Goal: Task Accomplishment & Management: Use online tool/utility

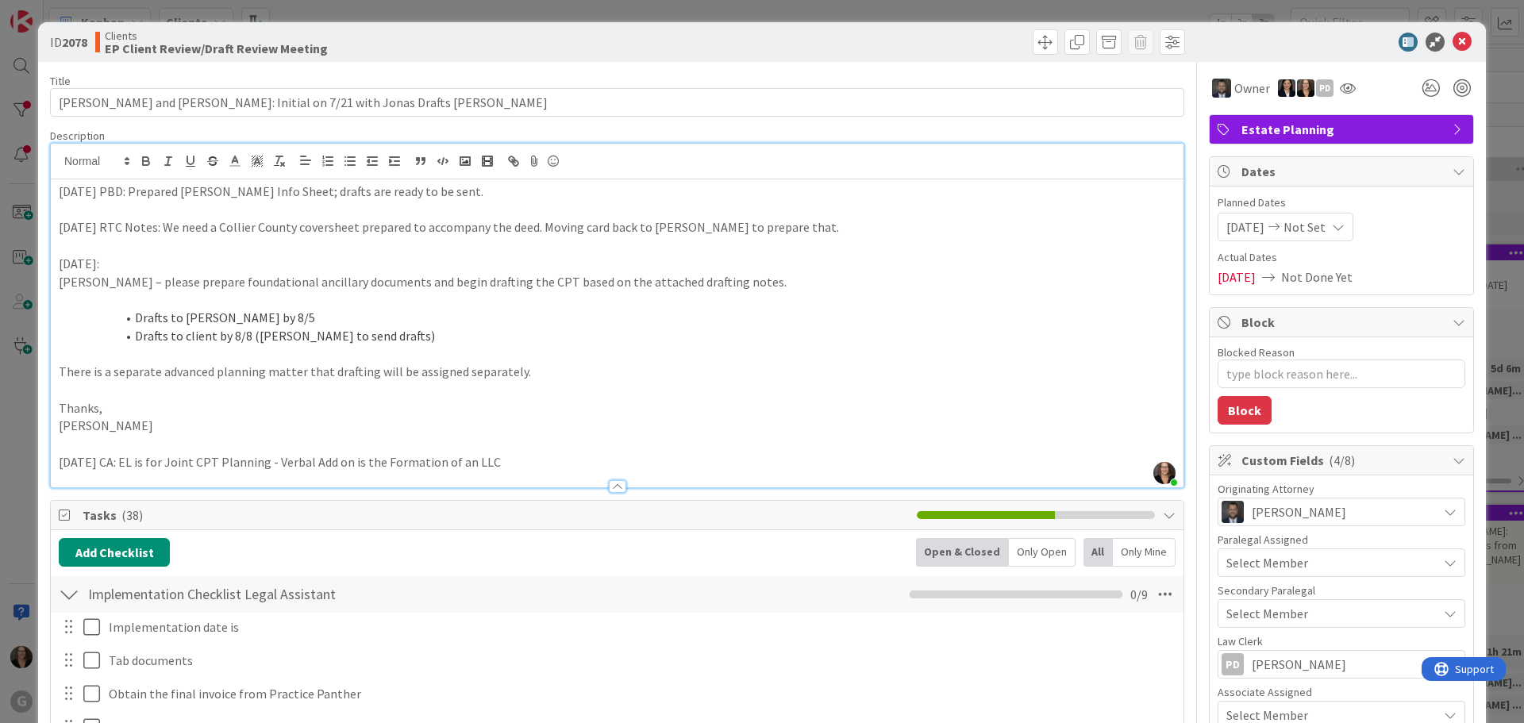
type textarea "x"
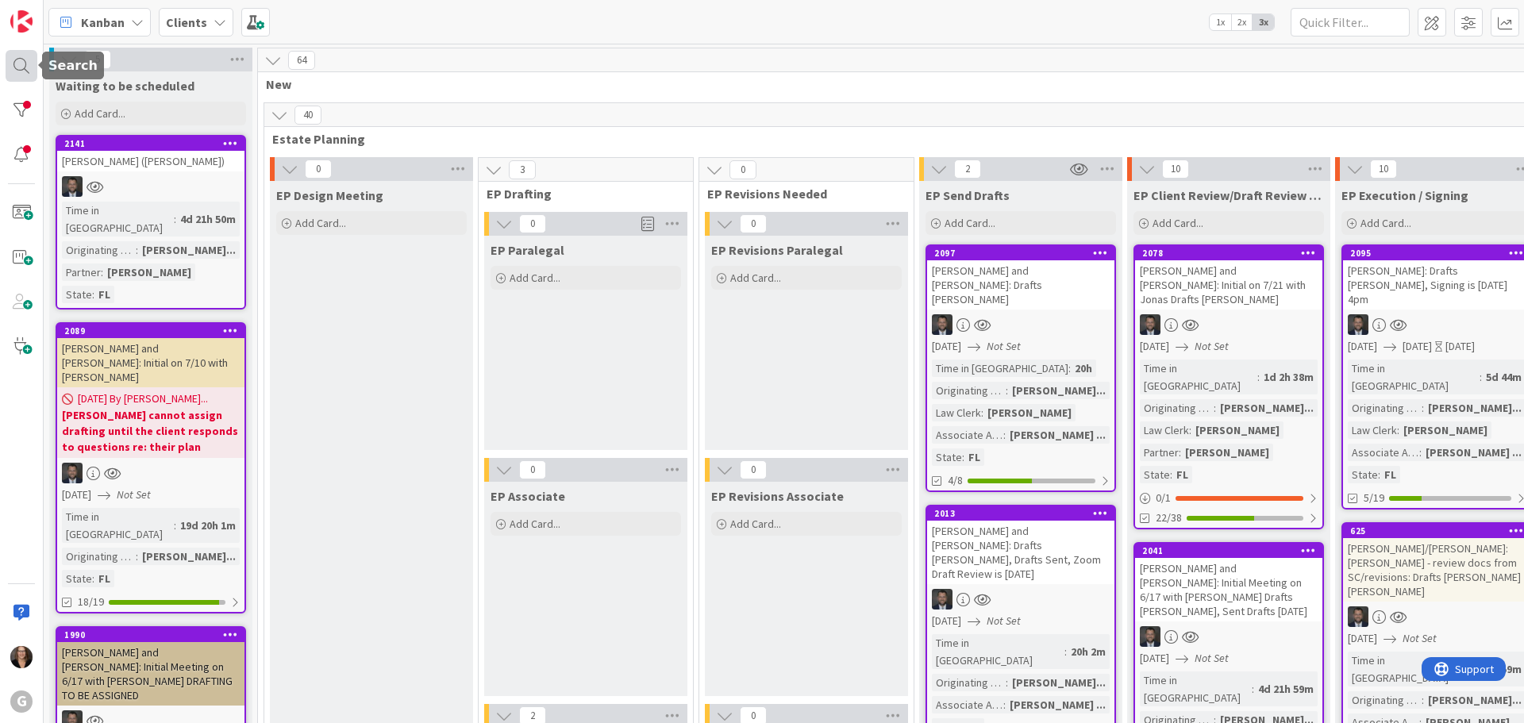
click at [21, 64] on div at bounding box center [22, 66] width 32 height 32
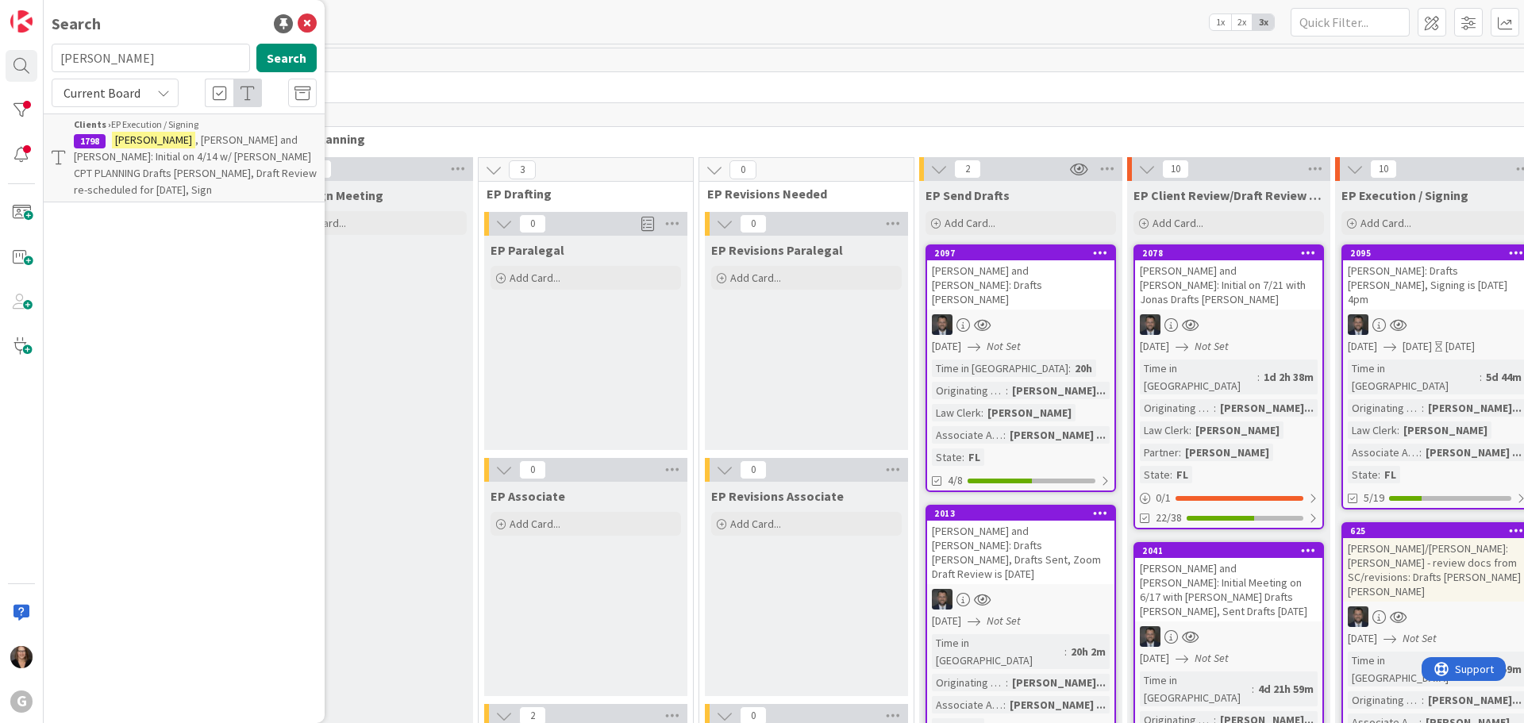
click at [232, 152] on span ", [PERSON_NAME] and [PERSON_NAME]: Initial on 4/14 w/ [PERSON_NAME] CPT PLANNIN…" at bounding box center [195, 165] width 243 height 64
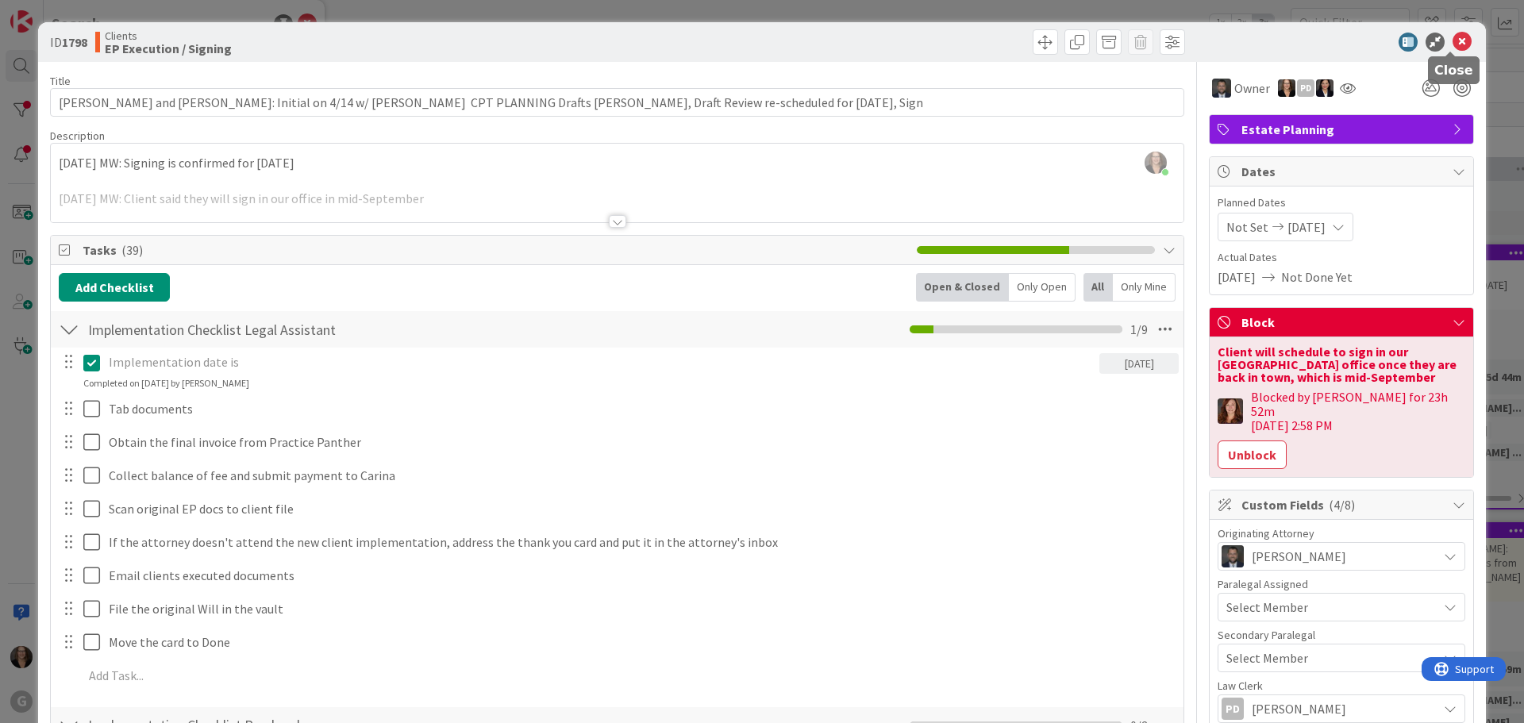
click at [1453, 38] on icon at bounding box center [1462, 42] width 19 height 19
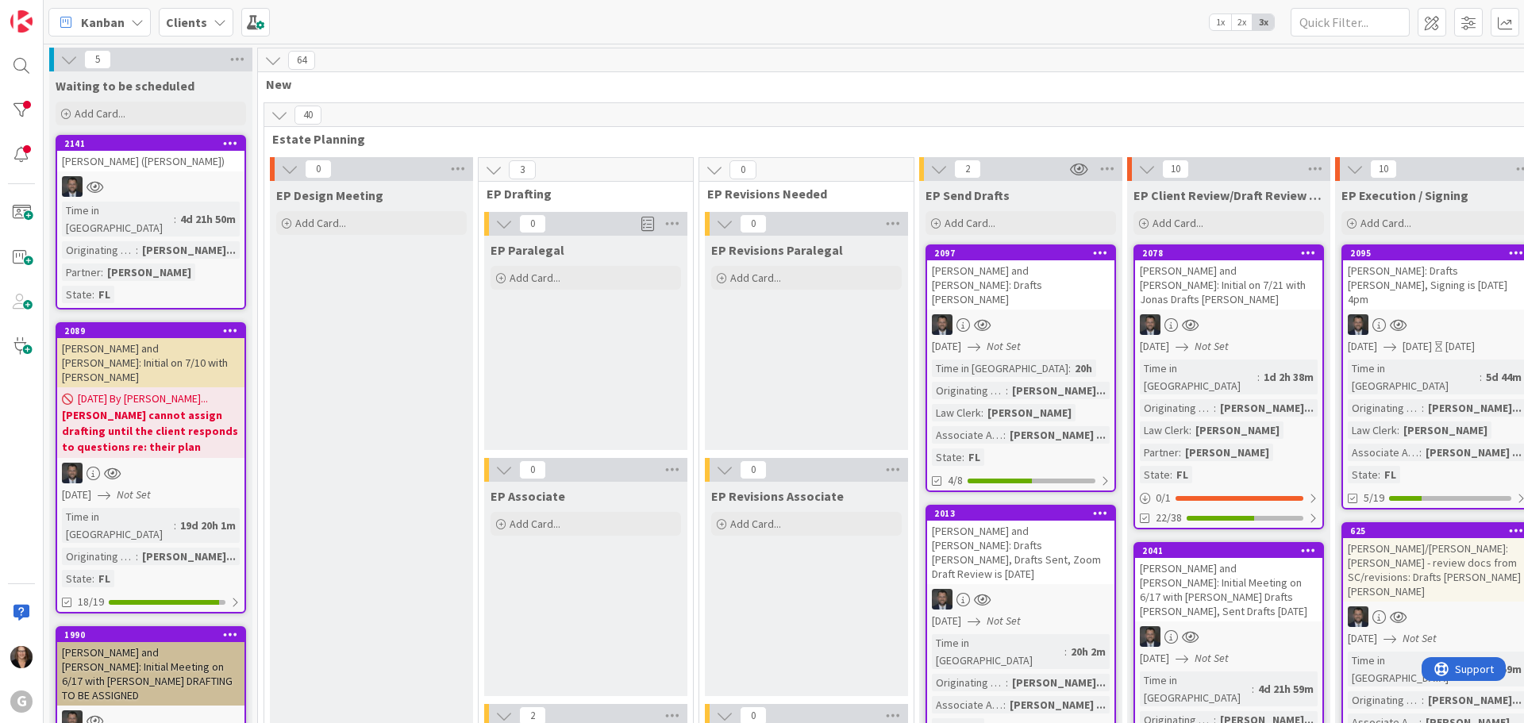
click at [135, 21] on icon at bounding box center [137, 22] width 13 height 13
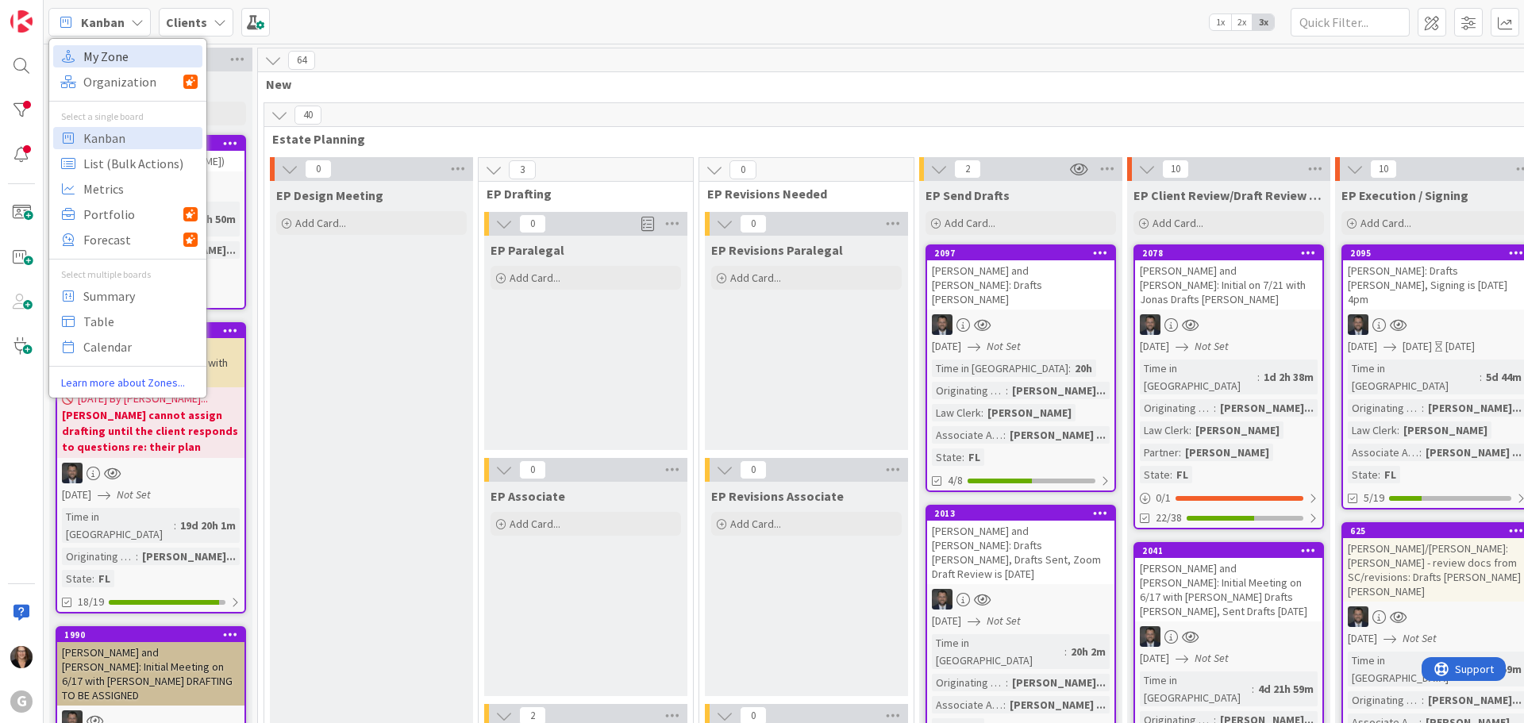
click at [138, 55] on span "My Zone" at bounding box center [140, 56] width 114 height 24
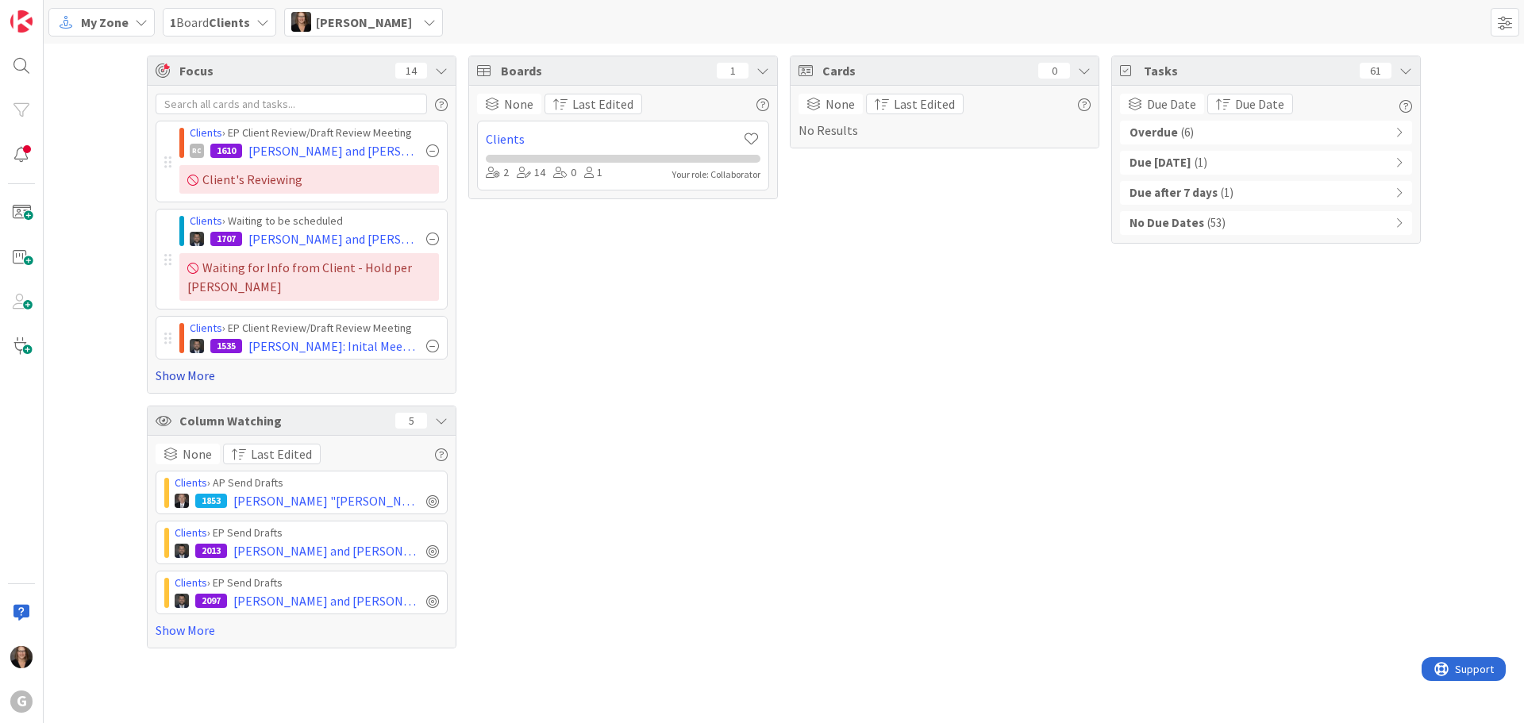
click at [253, 380] on link "Show More" at bounding box center [302, 375] width 292 height 19
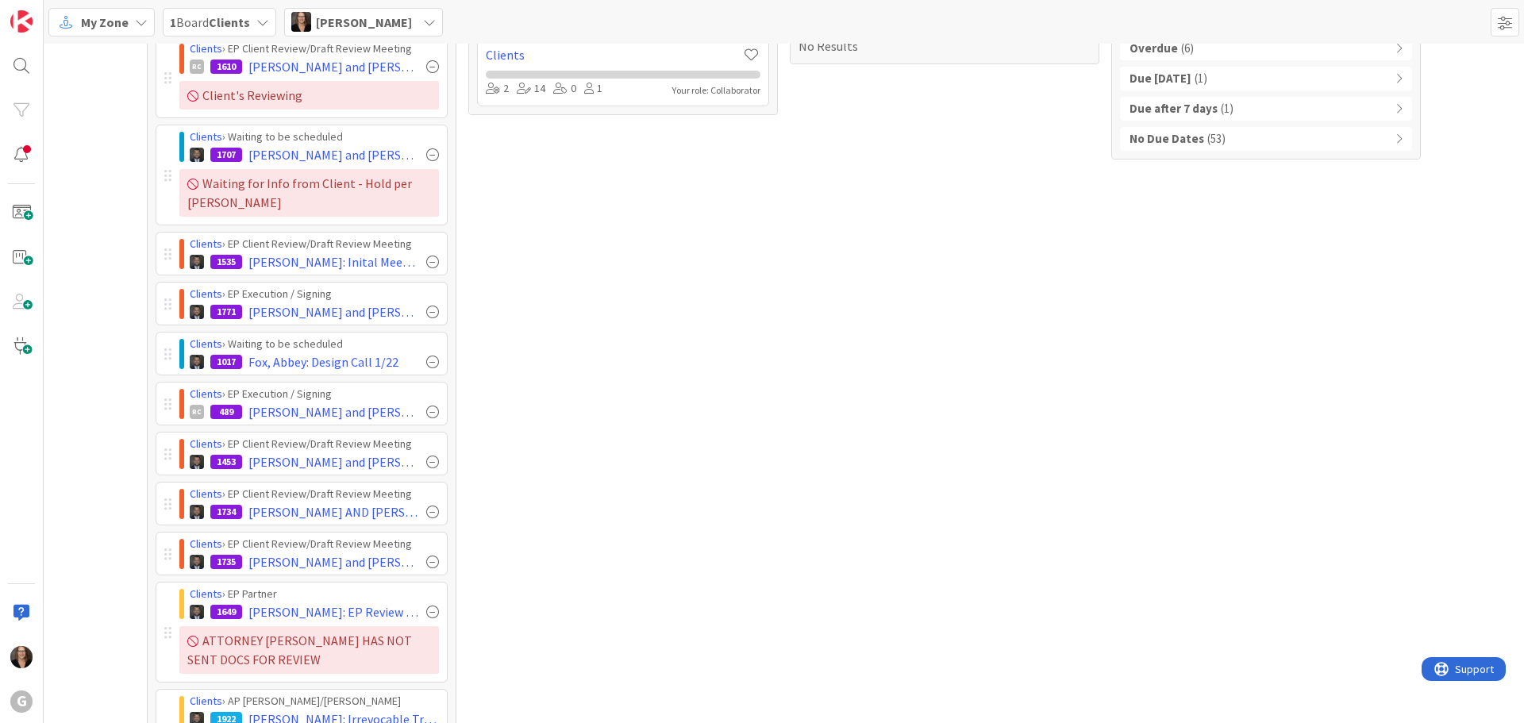
scroll to position [159, 0]
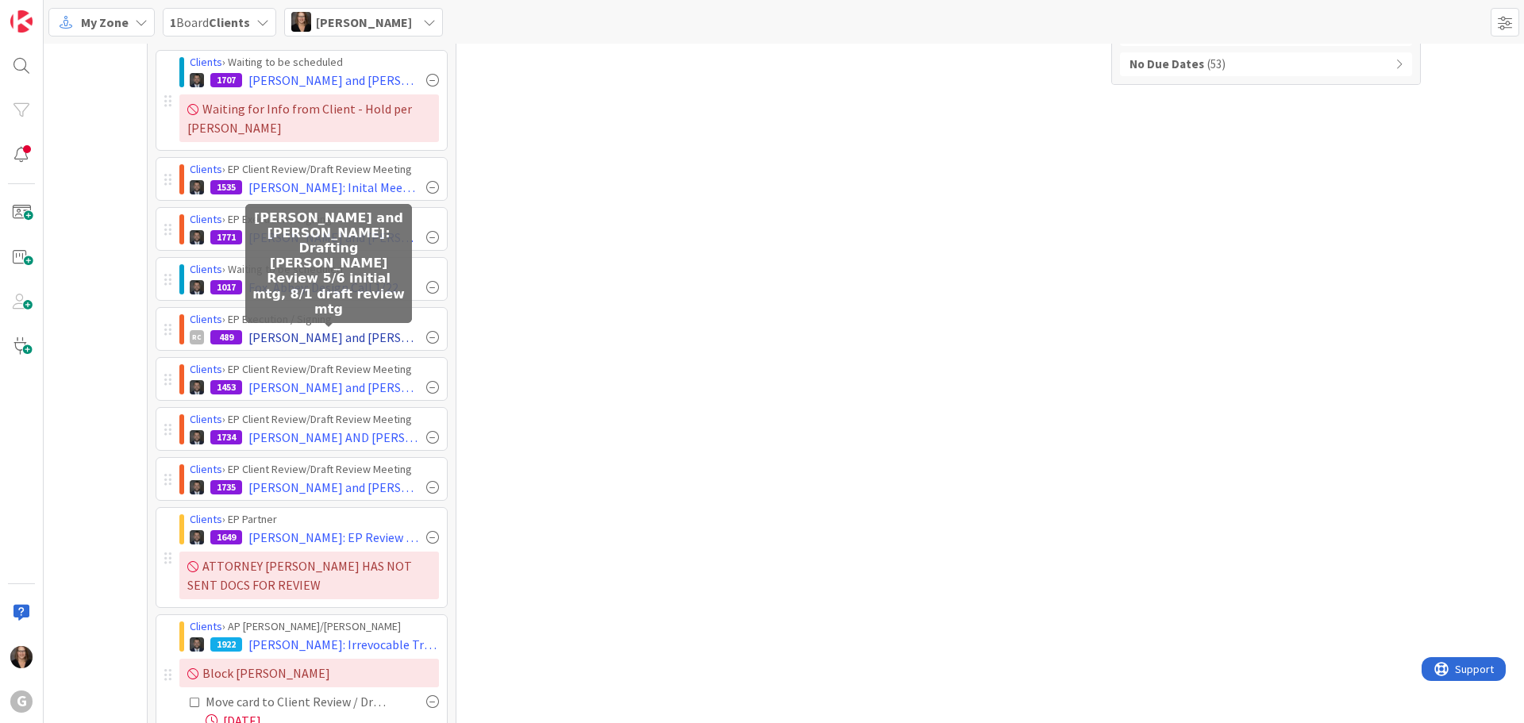
click at [319, 342] on span "[PERSON_NAME] and [PERSON_NAME]: Drafting [PERSON_NAME] Review 5/6 initial mtg,…" at bounding box center [335, 337] width 172 height 19
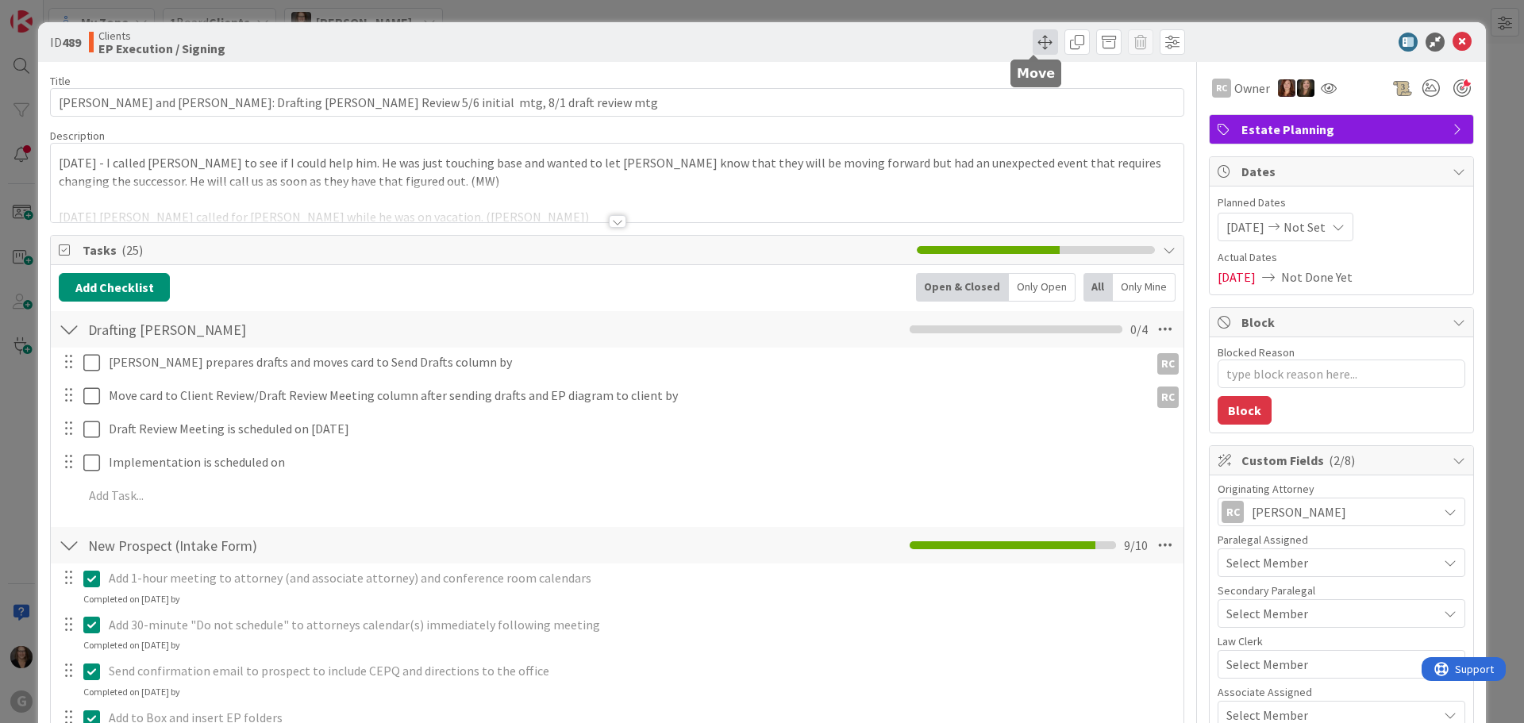
click at [1033, 40] on span at bounding box center [1045, 41] width 25 height 25
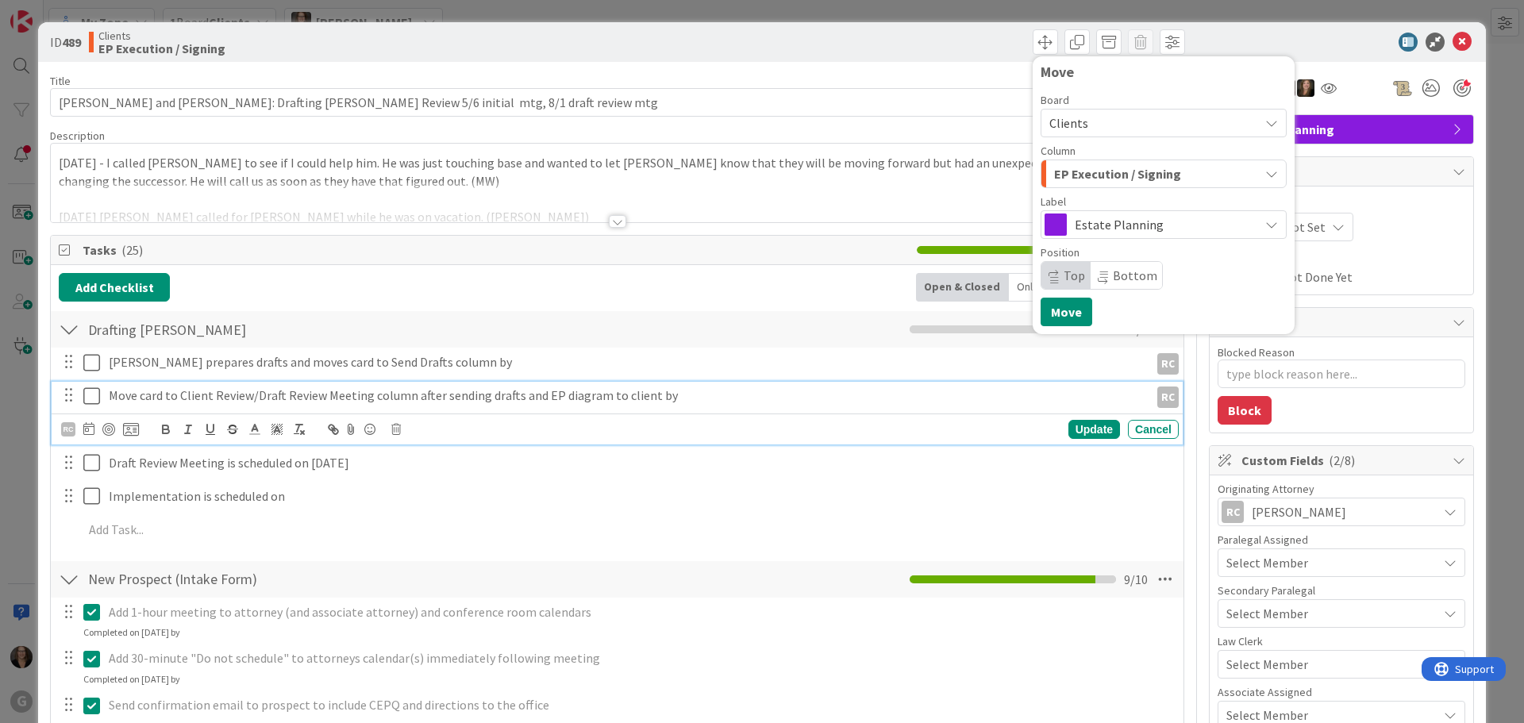
click at [742, 403] on p "Move card to Client Review/Draft Review Meeting column after sending drafts and…" at bounding box center [626, 396] width 1035 height 18
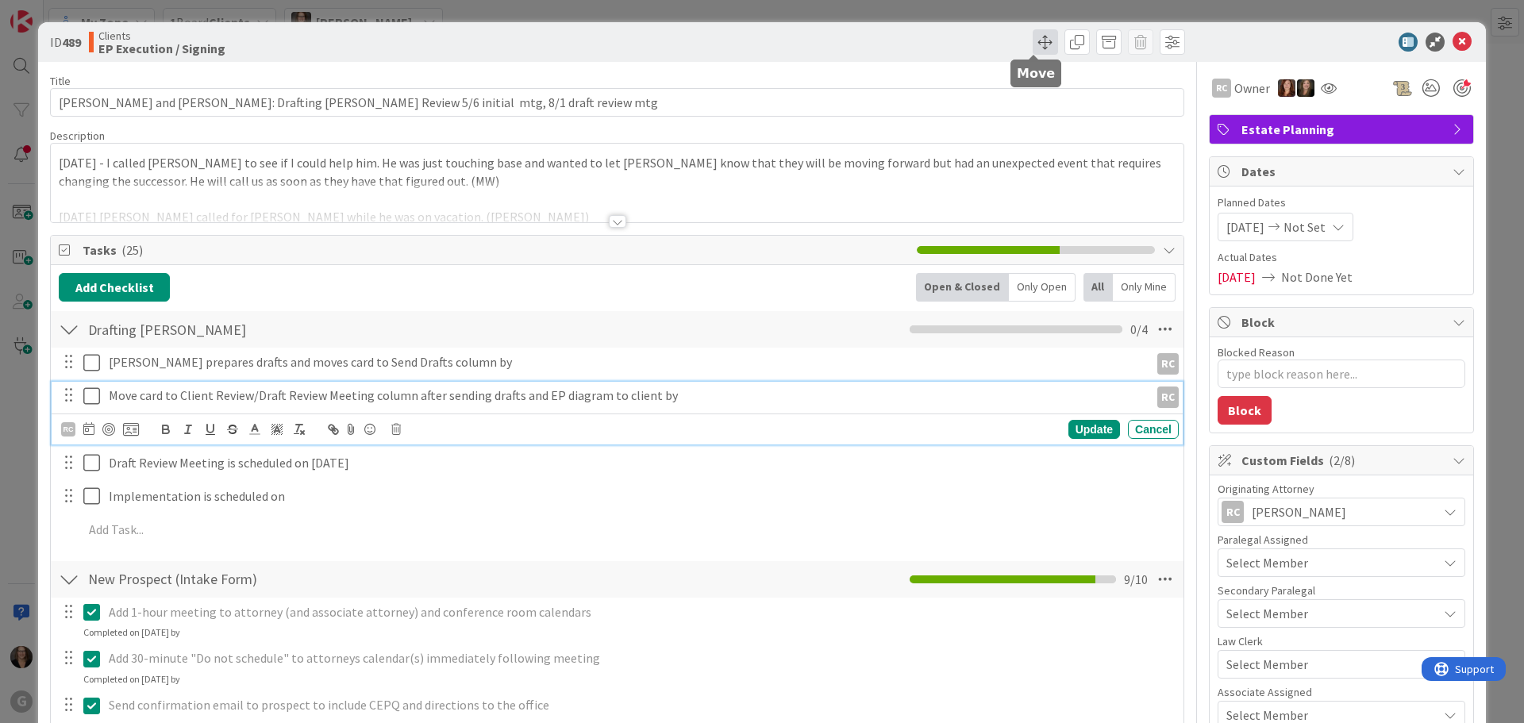
click at [1033, 38] on span at bounding box center [1045, 41] width 25 height 25
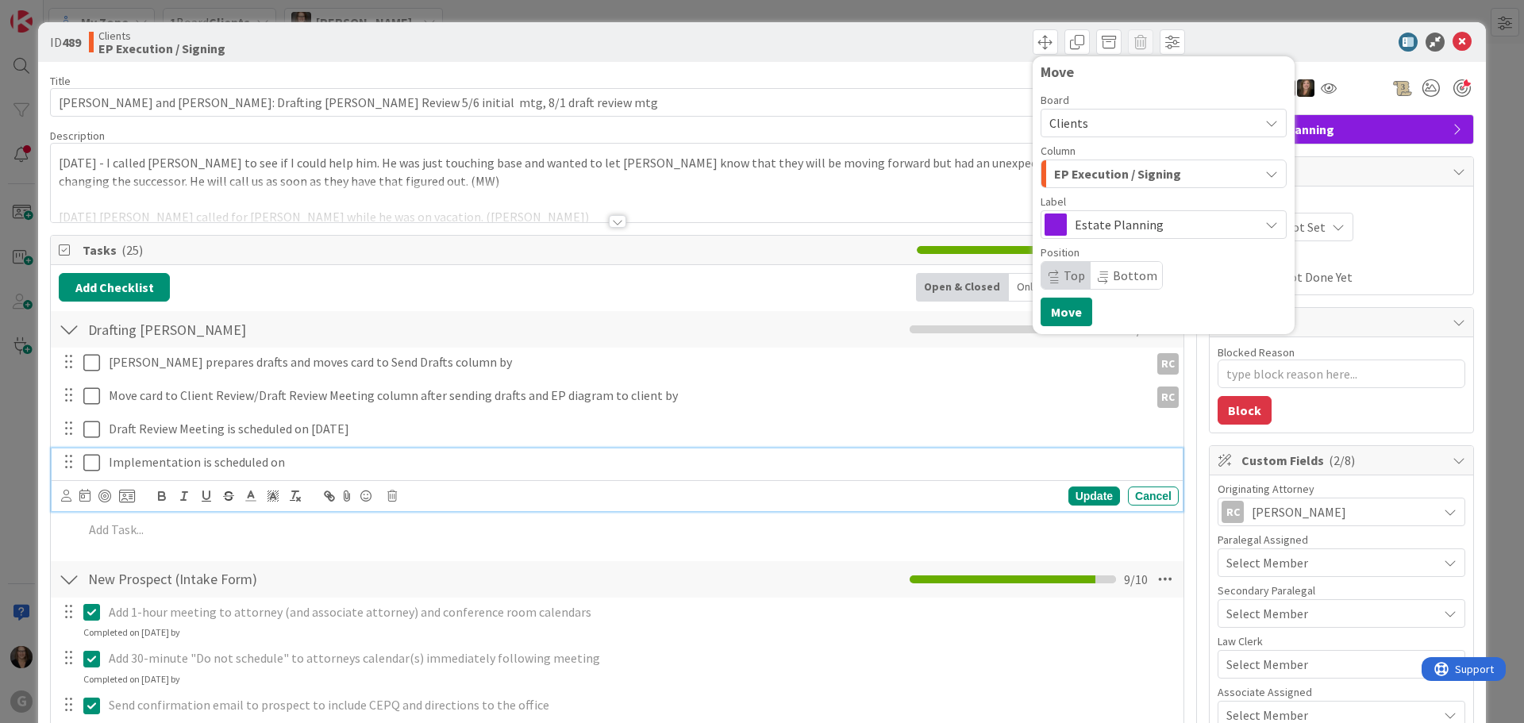
click at [974, 468] on p "Implementation is scheduled on" at bounding box center [641, 462] width 1064 height 18
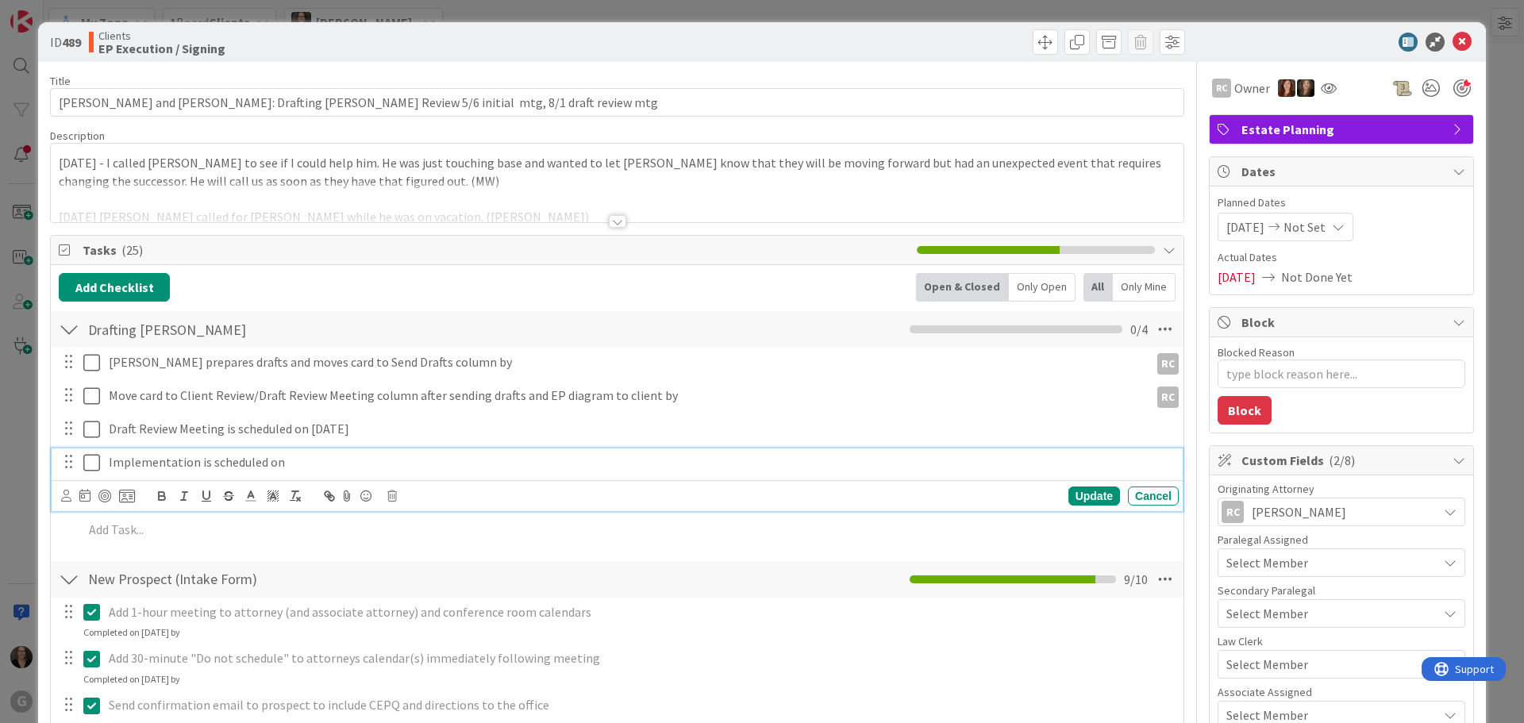
type textarea "x"
click at [1453, 39] on icon at bounding box center [1462, 42] width 19 height 19
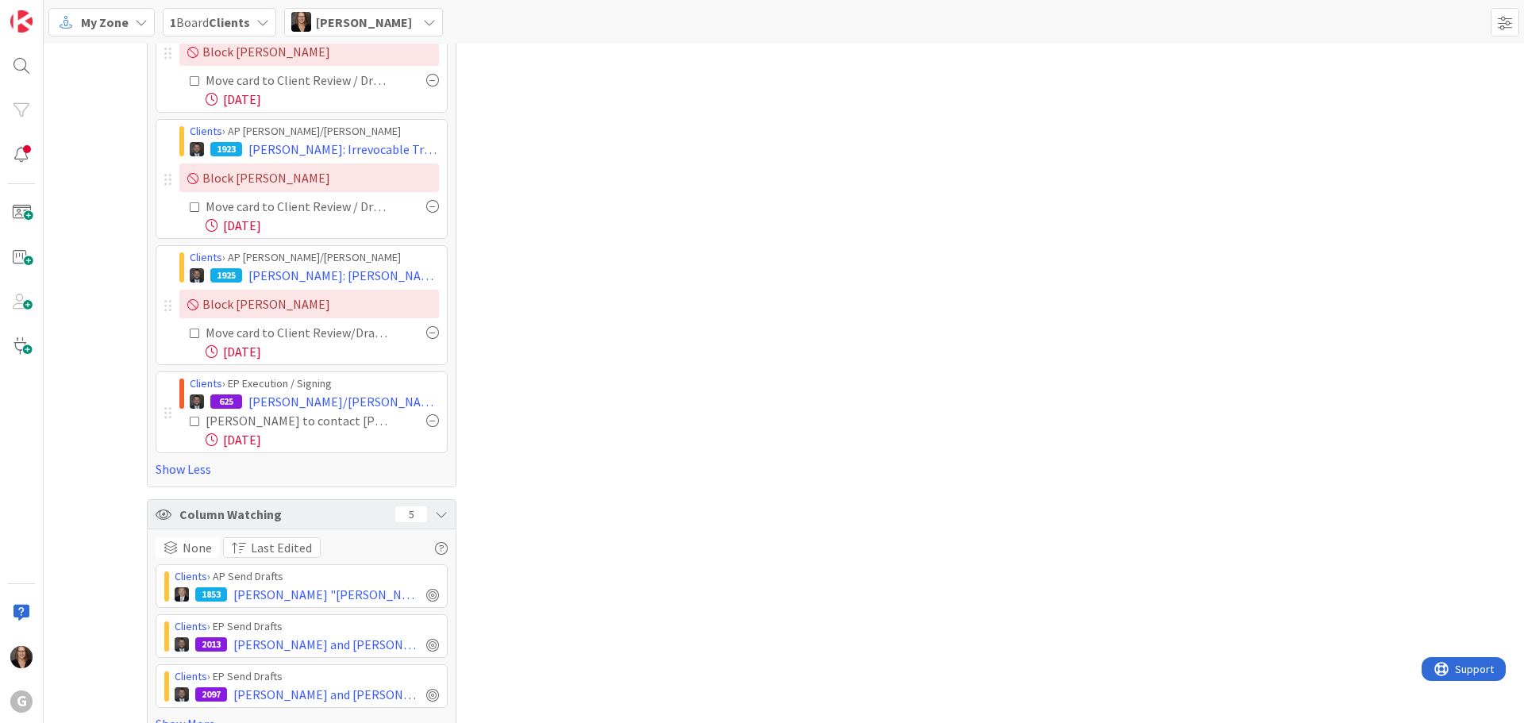
scroll to position [811, 0]
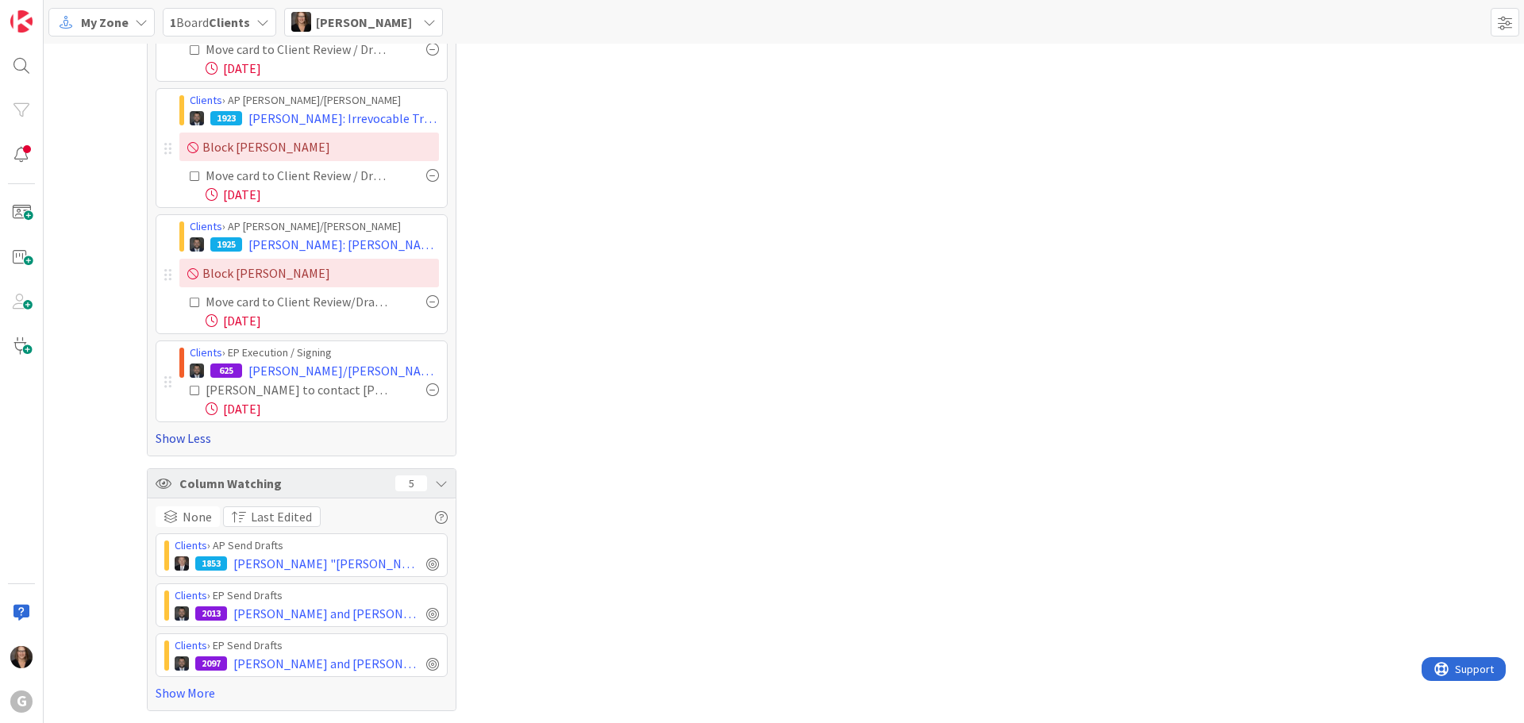
click at [179, 439] on link "Show Less" at bounding box center [302, 438] width 292 height 19
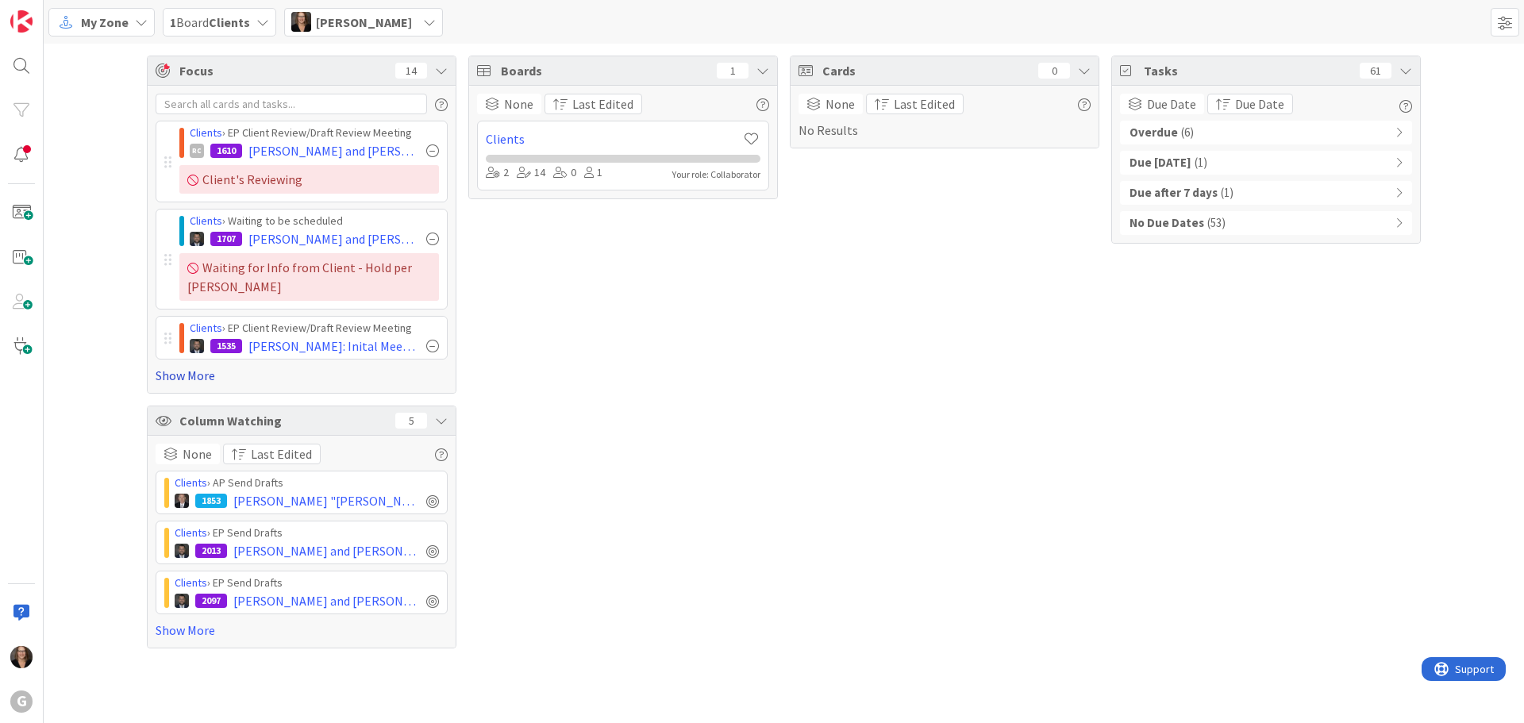
click at [206, 378] on link "Show More" at bounding box center [302, 375] width 292 height 19
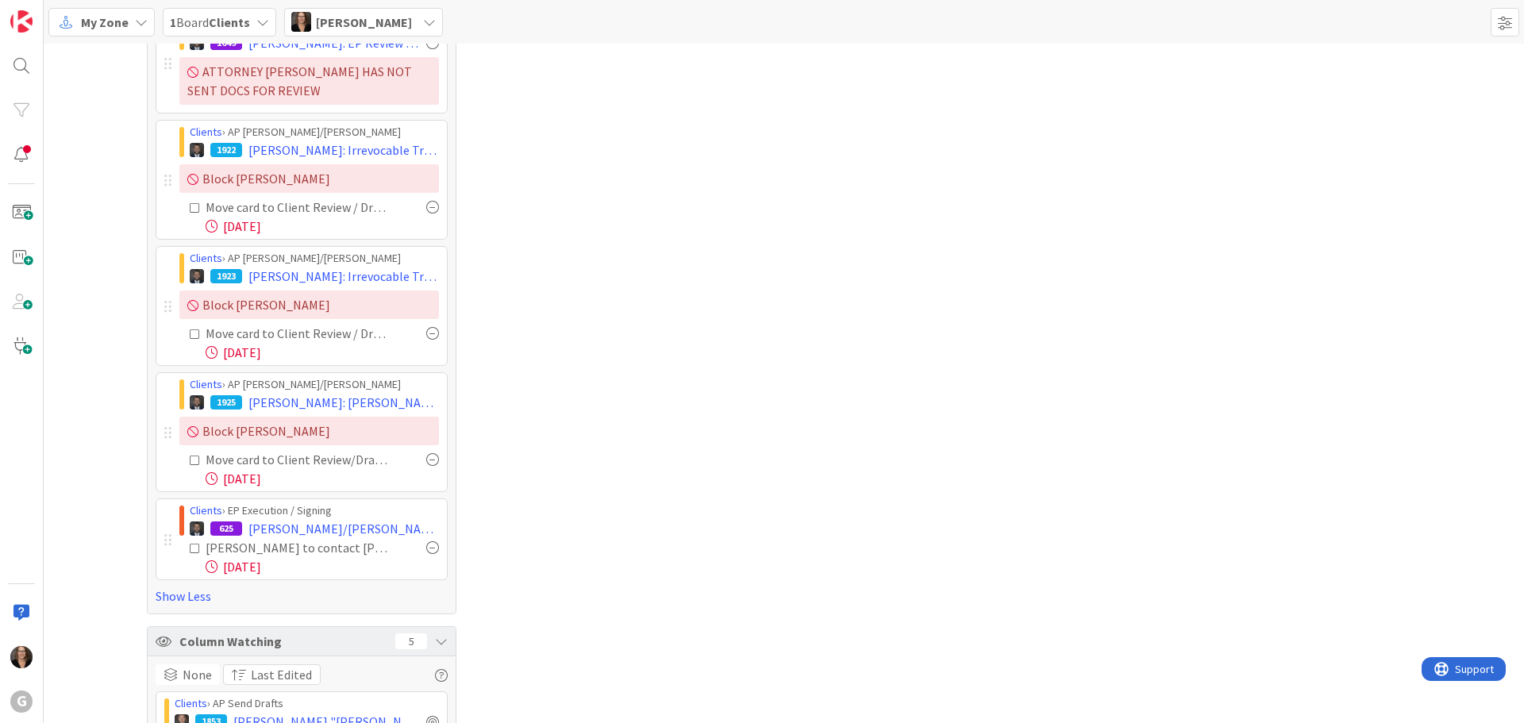
scroll to position [811, 0]
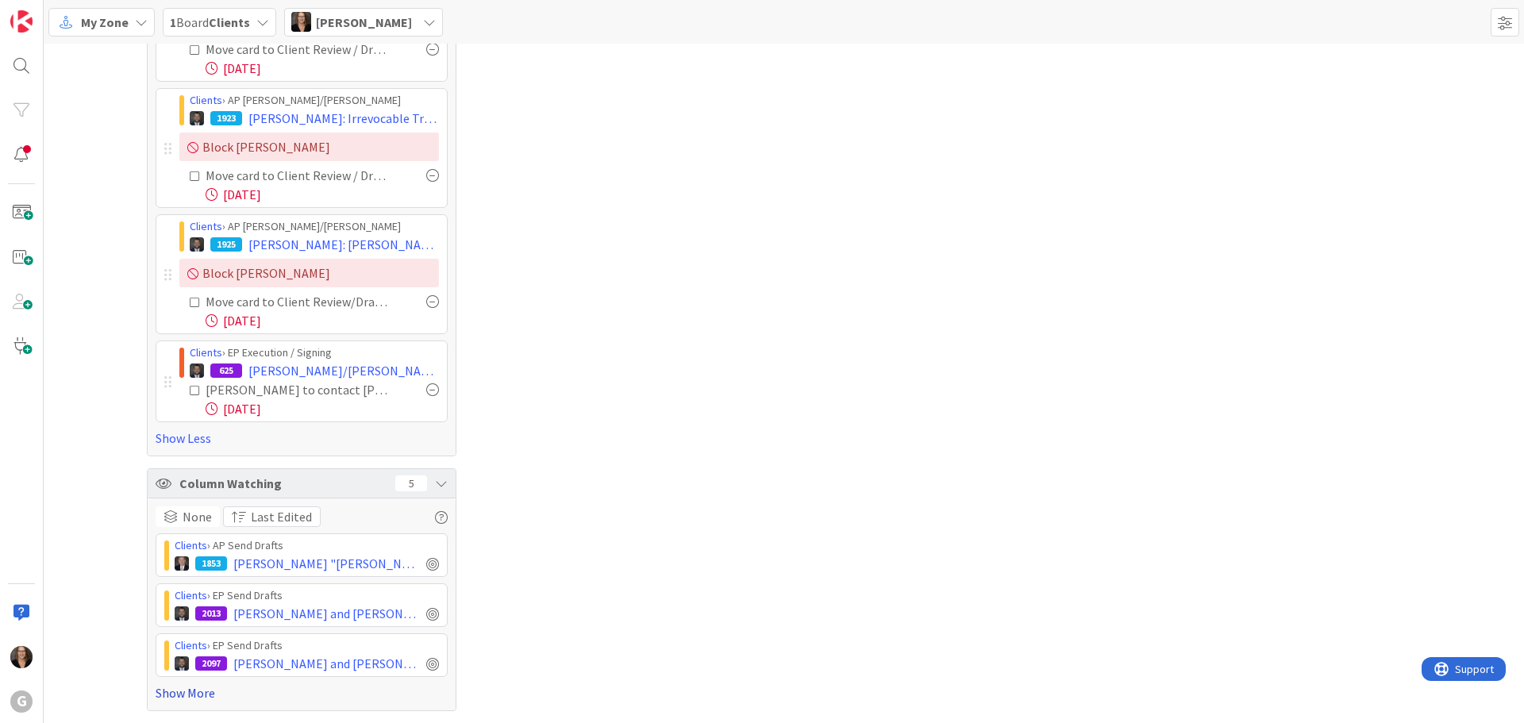
click at [198, 695] on link "Show More" at bounding box center [302, 693] width 292 height 19
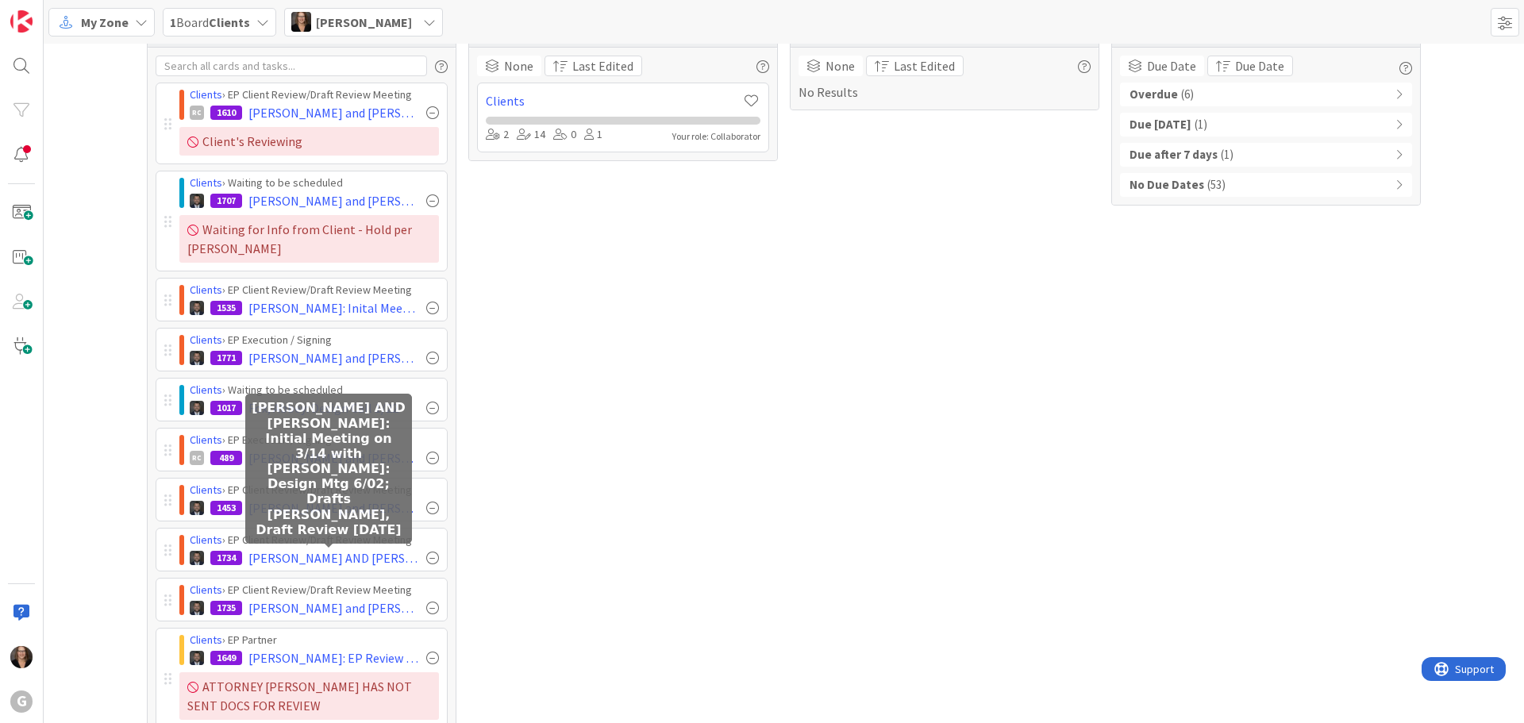
scroll to position [0, 0]
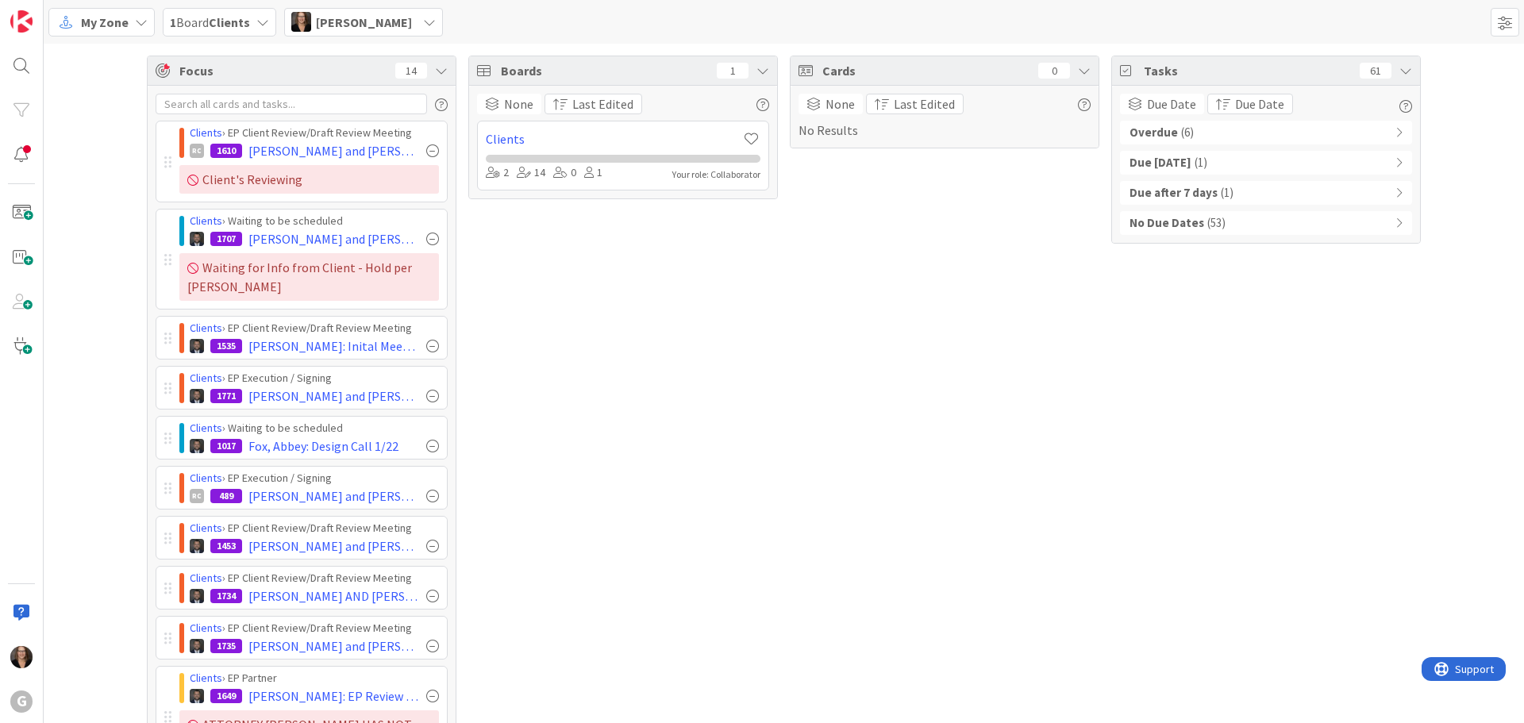
click at [1396, 133] on icon at bounding box center [1399, 132] width 7 height 11
